Goal: Contribute content: Add original content to the website for others to see

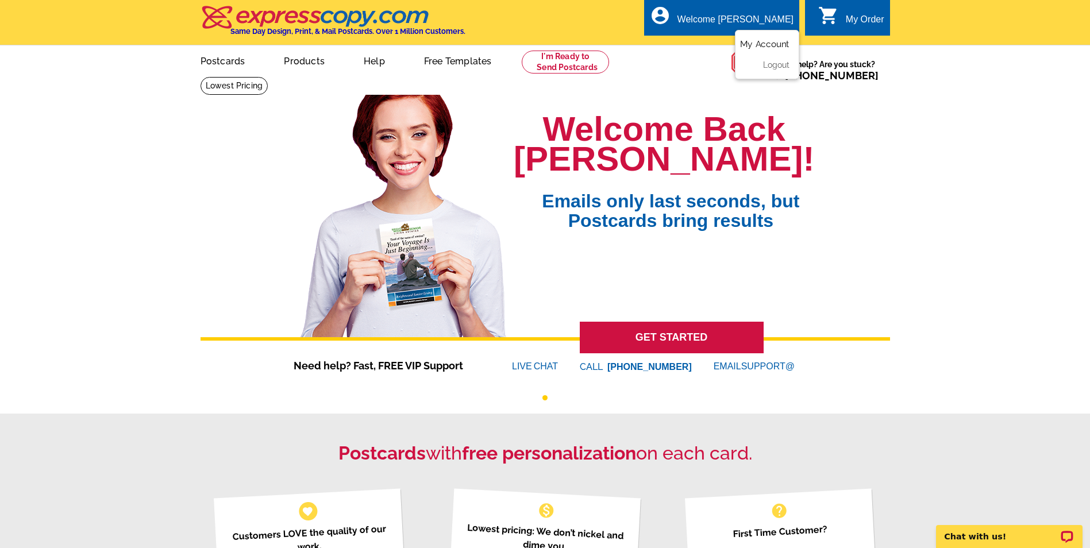
click at [766, 46] on link "My Account" at bounding box center [764, 44] width 49 height 10
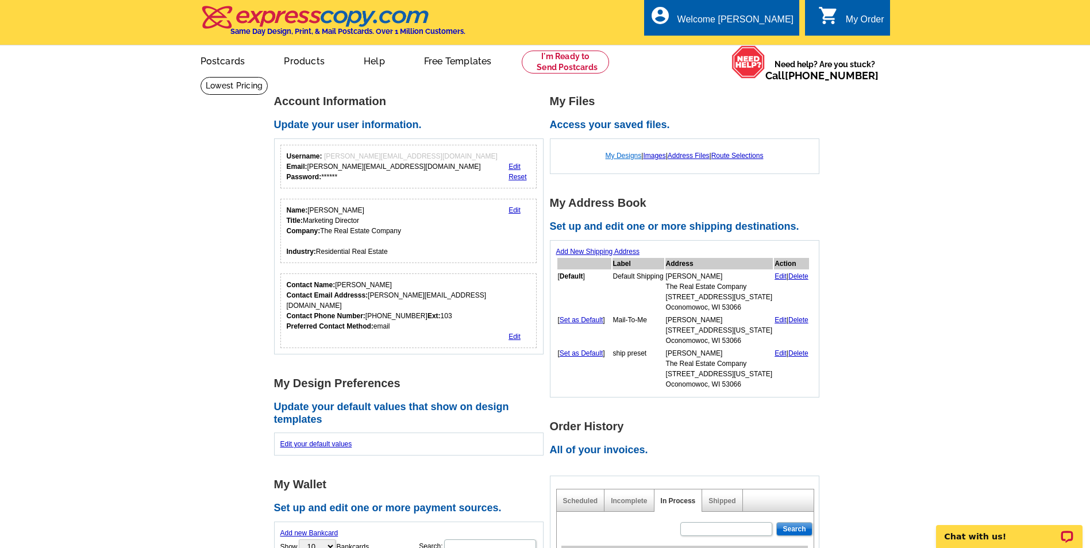
click at [619, 156] on link "My Designs" at bounding box center [624, 156] width 36 height 8
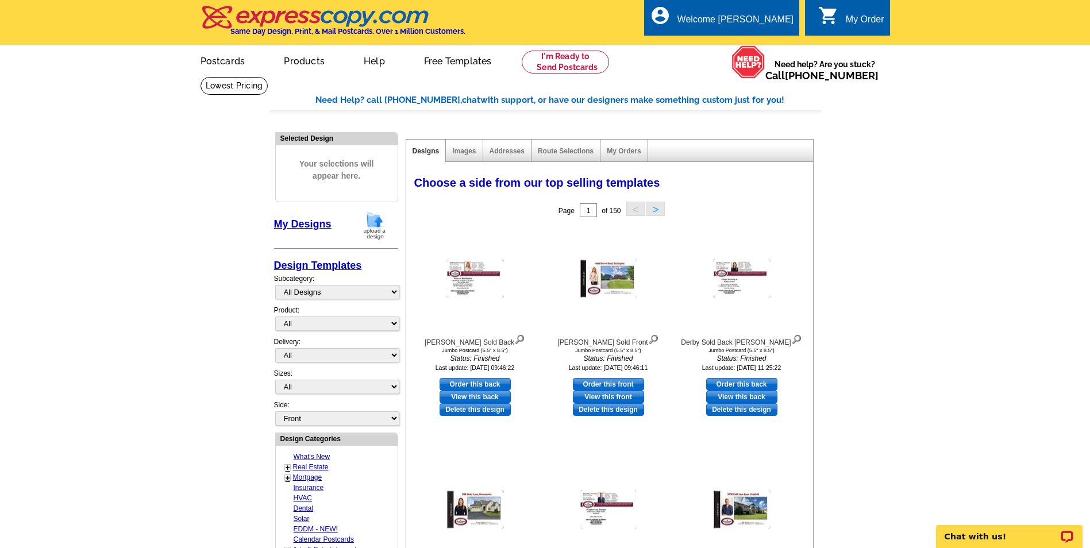
click at [375, 223] on img at bounding box center [375, 225] width 30 height 29
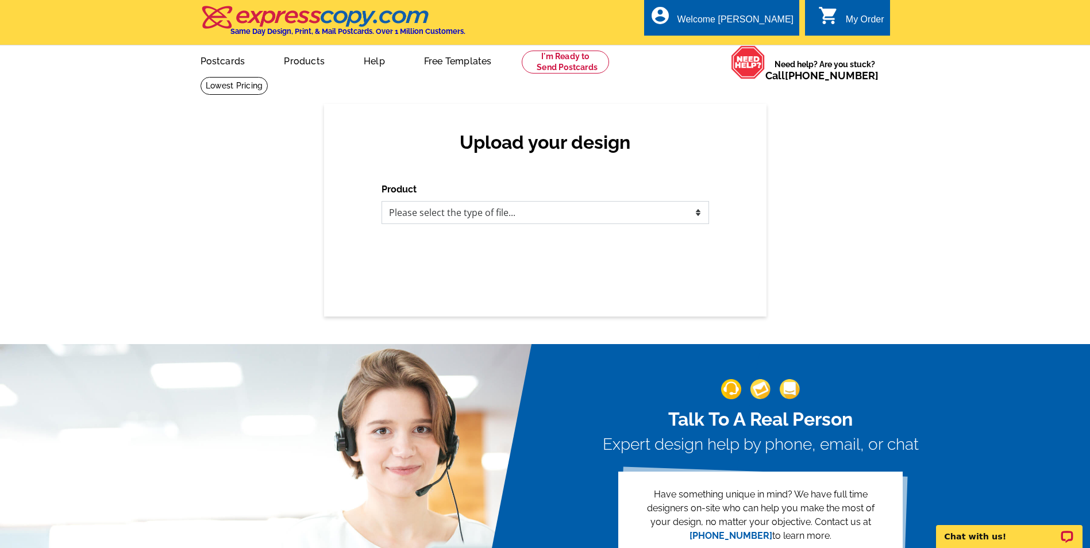
click at [431, 211] on select "Please select the type of file... Postcards Business Cards Letters and flyers G…" at bounding box center [544, 212] width 327 height 23
select select "1"
click at [381, 202] on select "Please select the type of file... Postcards Business Cards Letters and flyers G…" at bounding box center [544, 212] width 327 height 23
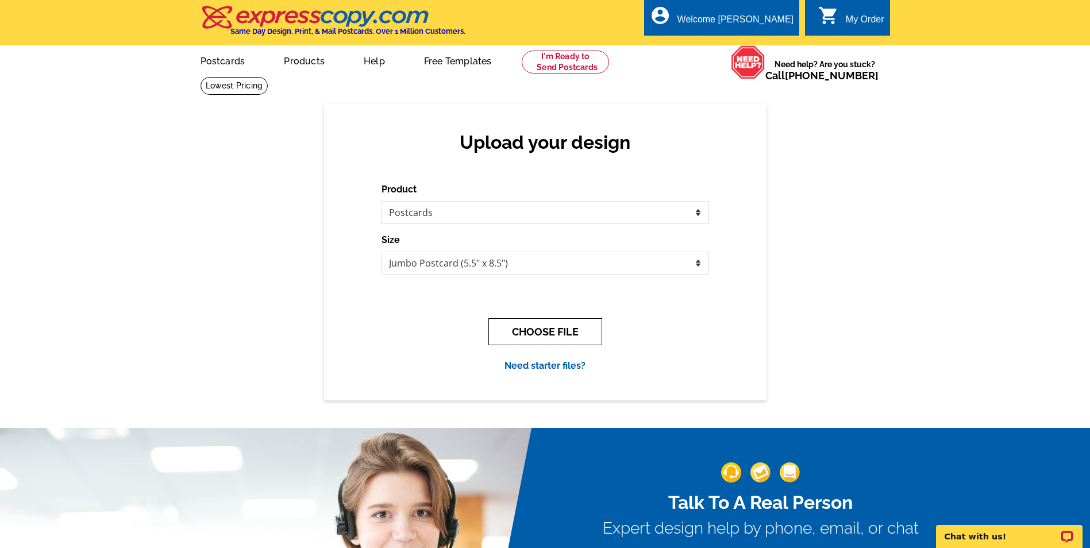
click at [537, 330] on button "CHOOSE FILE" at bounding box center [545, 331] width 114 height 27
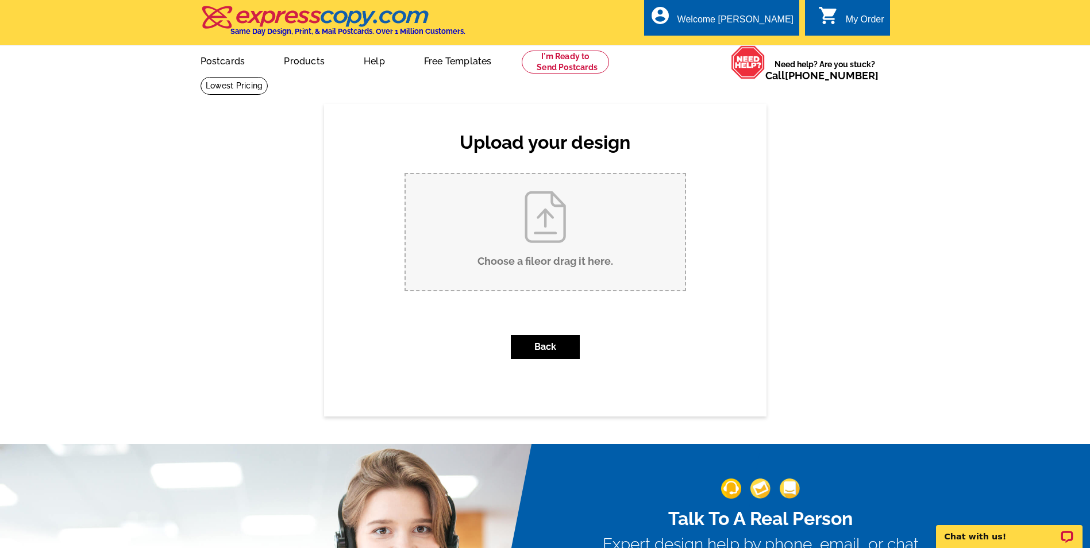
click at [549, 226] on input "Choose a file or drag it here ." at bounding box center [545, 232] width 279 height 116
type input "C:\fakepath\Long Meadow Sold Front.pdf"
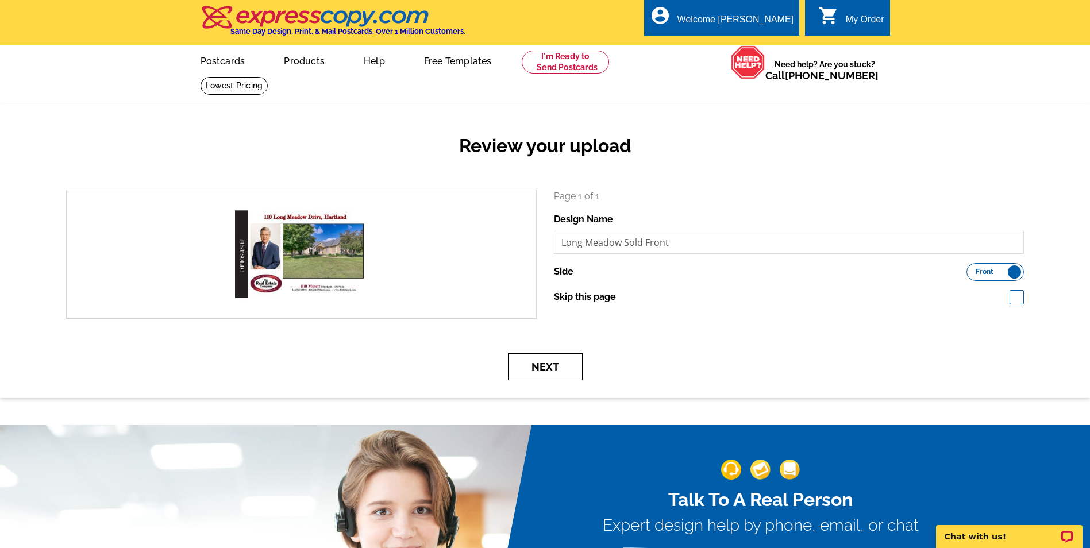
click at [559, 368] on button "Next" at bounding box center [545, 366] width 75 height 27
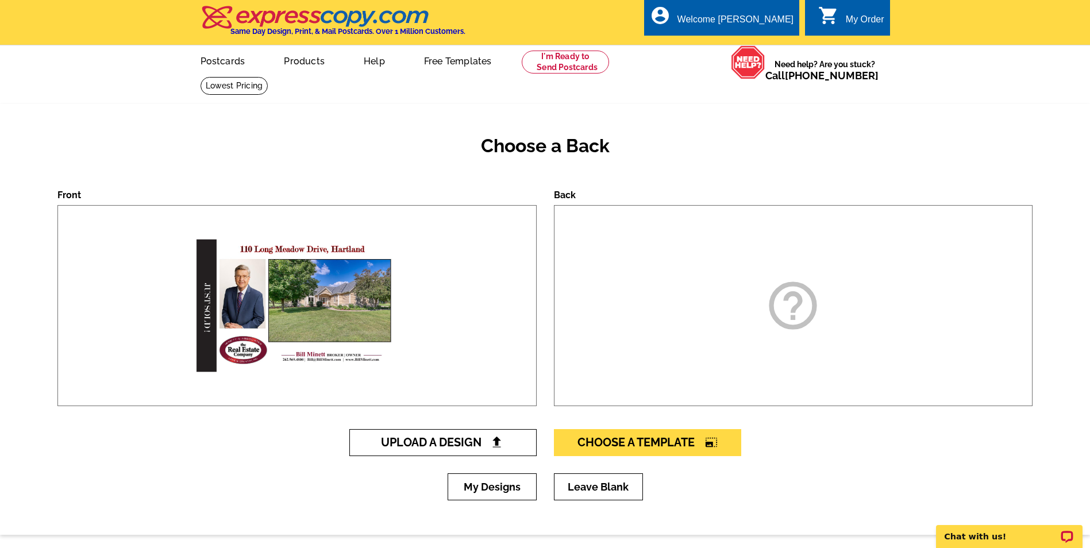
click at [454, 446] on span "Upload A Design" at bounding box center [443, 443] width 124 height 14
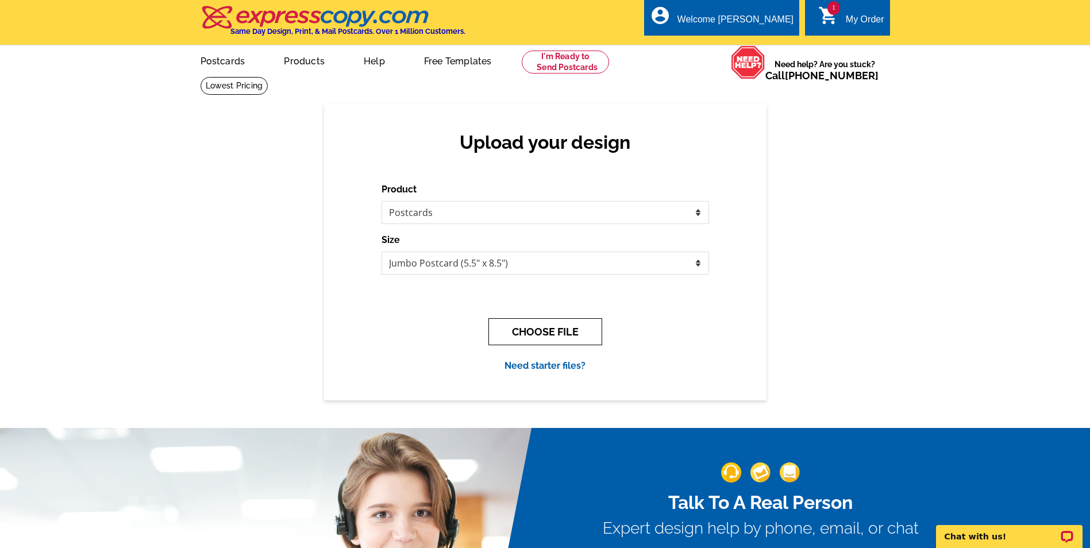
click at [540, 332] on button "CHOOSE FILE" at bounding box center [545, 331] width 114 height 27
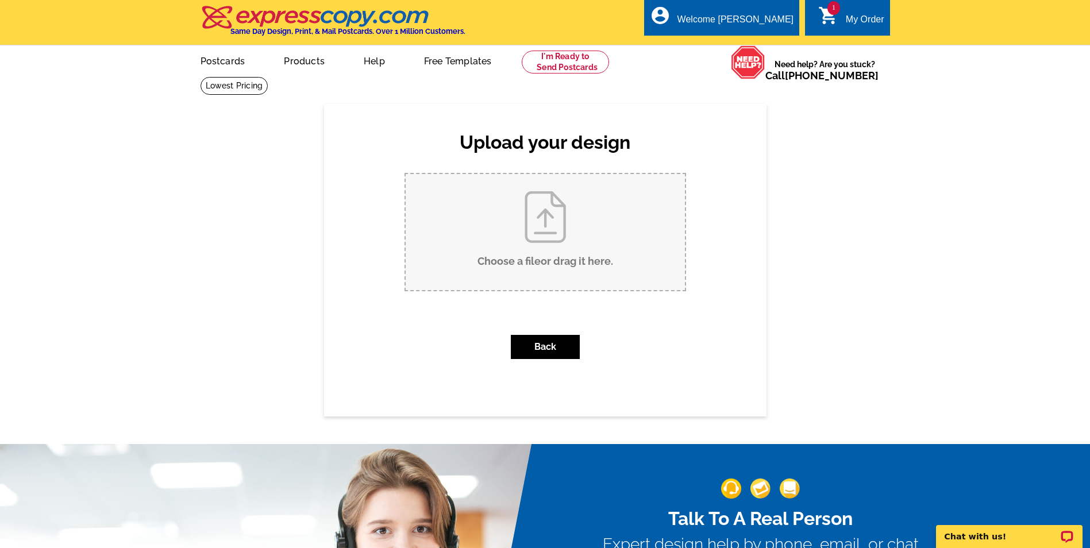
click at [550, 206] on input "Choose a file or drag it here ." at bounding box center [545, 232] width 279 height 116
type input "C:\fakepath\Long Meadow Sold Back.pdf"
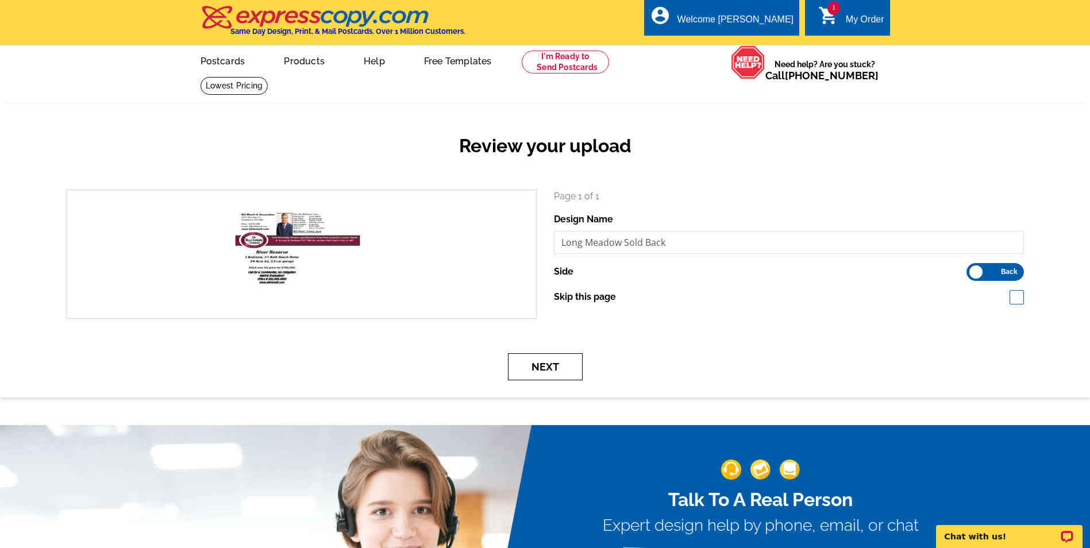
click at [550, 372] on button "Next" at bounding box center [545, 366] width 75 height 27
click at [549, 368] on button "Next" at bounding box center [545, 366] width 75 height 27
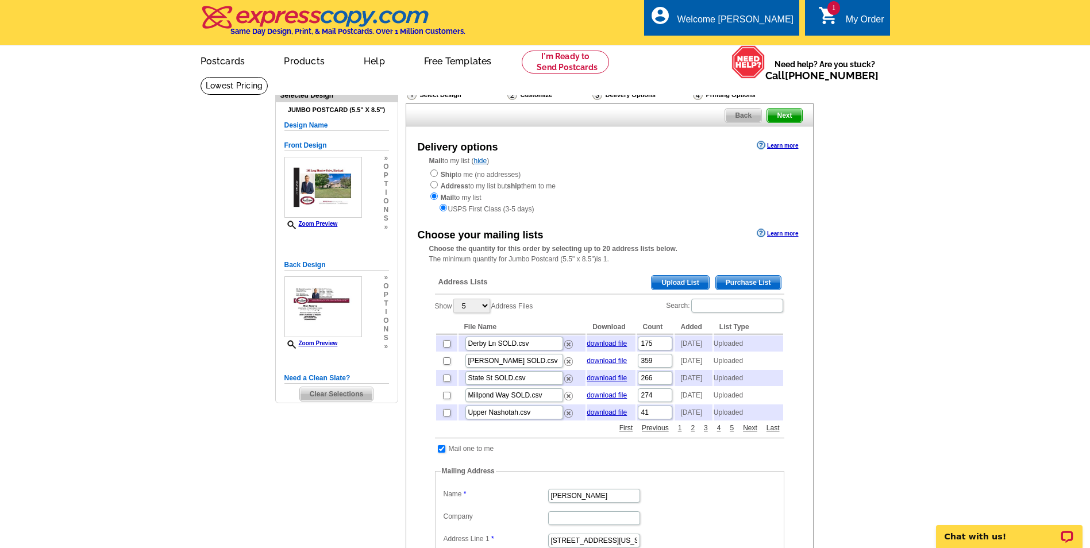
click at [671, 284] on span "Upload List" at bounding box center [680, 283] width 57 height 14
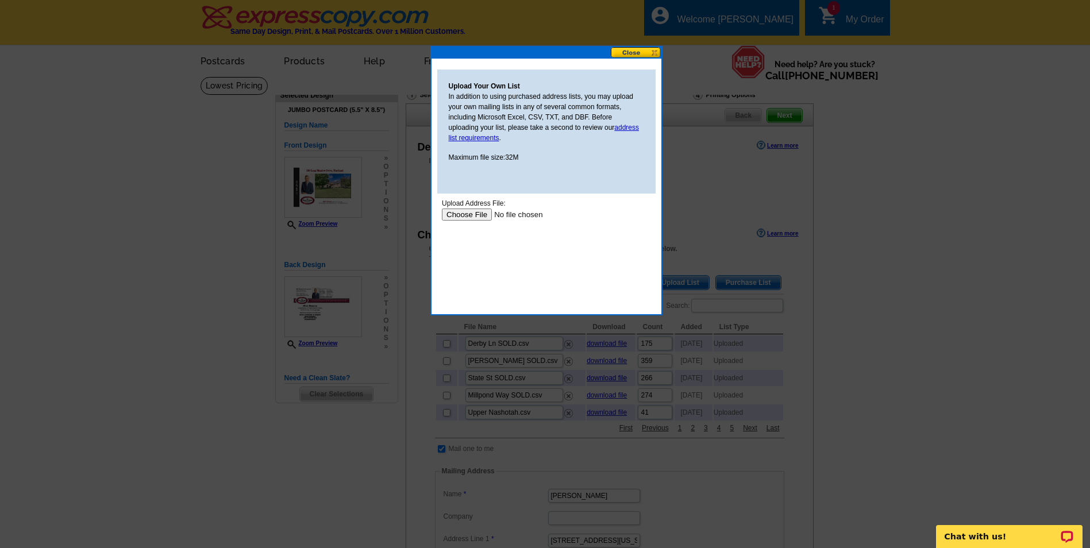
click at [477, 214] on input "file" at bounding box center [513, 215] width 145 height 12
click at [648, 52] on button at bounding box center [636, 52] width 51 height 11
